Goal: Consume media (video, audio): Consume media (video, audio)

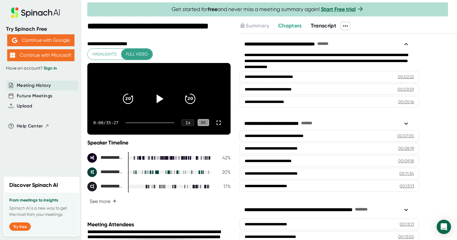
click at [155, 106] on icon at bounding box center [159, 99] width 15 height 15
click at [132, 124] on div at bounding box center [150, 122] width 49 height 1
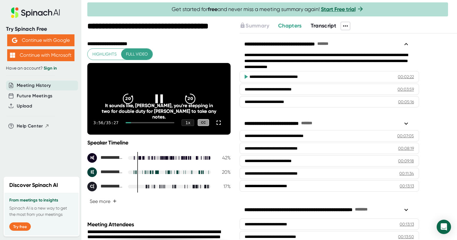
click at [130, 124] on div at bounding box center [128, 122] width 5 height 1
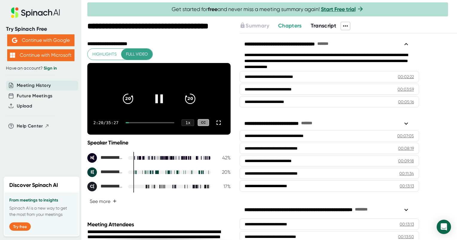
click at [134, 128] on div "2:20 / 35:27 1 x CC" at bounding box center [158, 123] width 143 height 24
click at [134, 124] on div at bounding box center [150, 122] width 49 height 1
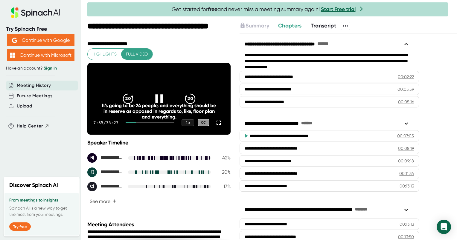
click at [153, 100] on icon at bounding box center [159, 99] width 15 height 15
